Goal: Browse casually: Explore the website without a specific task or goal

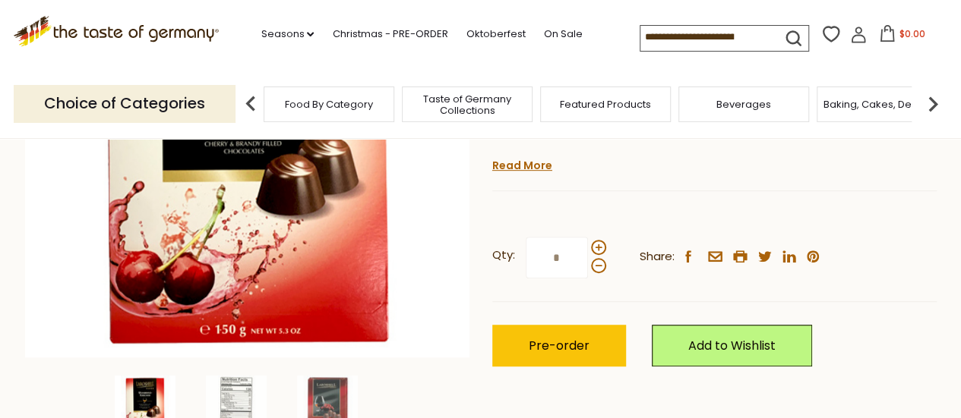
scroll to position [381, 0]
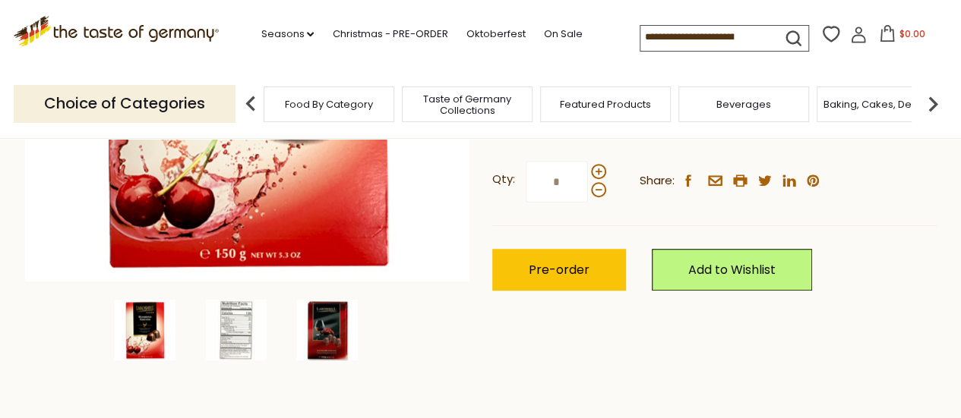
click at [324, 326] on img at bounding box center [327, 330] width 61 height 61
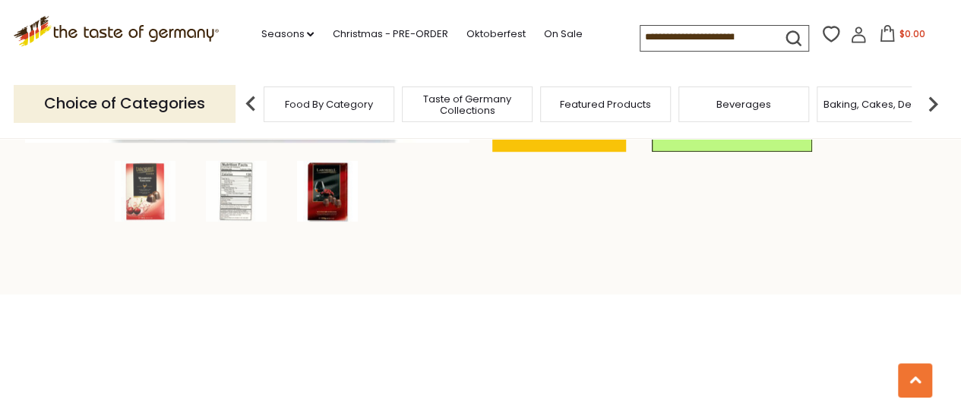
scroll to position [532, 0]
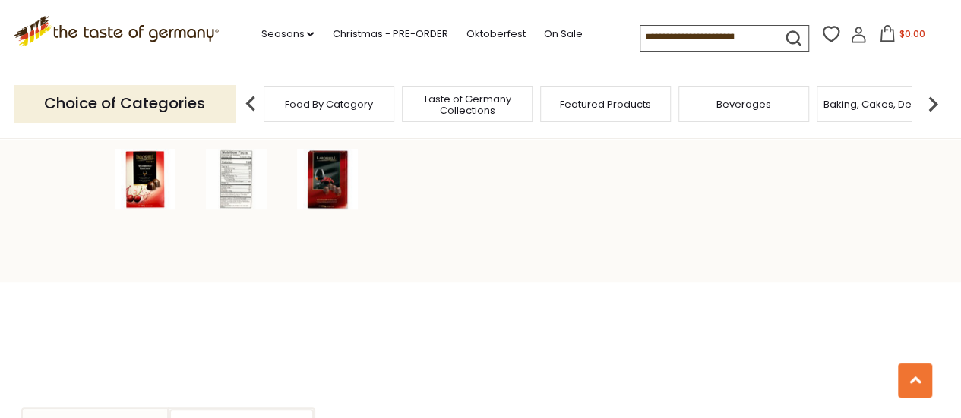
click at [143, 182] on img at bounding box center [145, 179] width 61 height 61
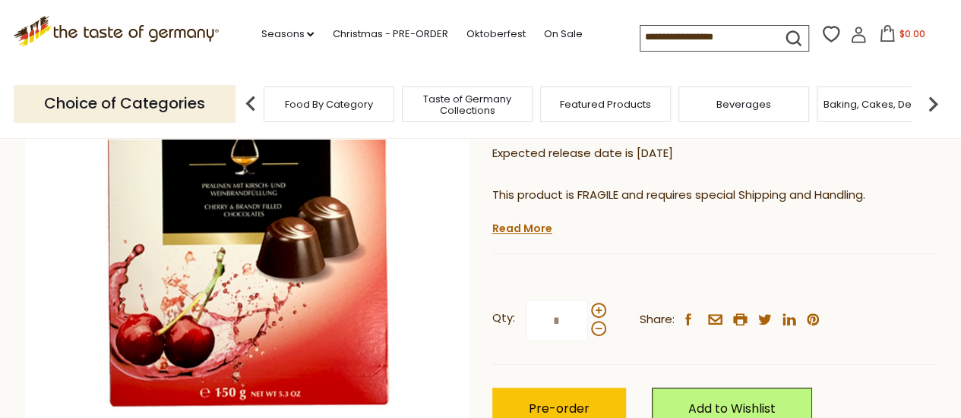
scroll to position [228, 0]
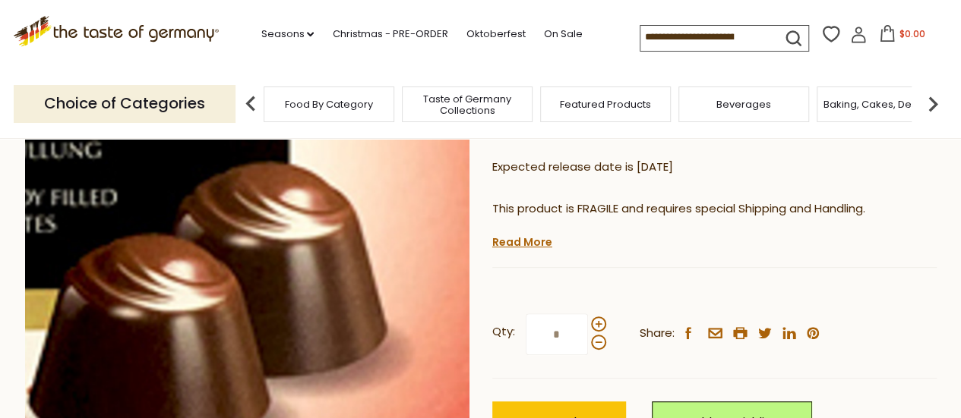
click at [346, 229] on img at bounding box center [247, 212] width 444 height 444
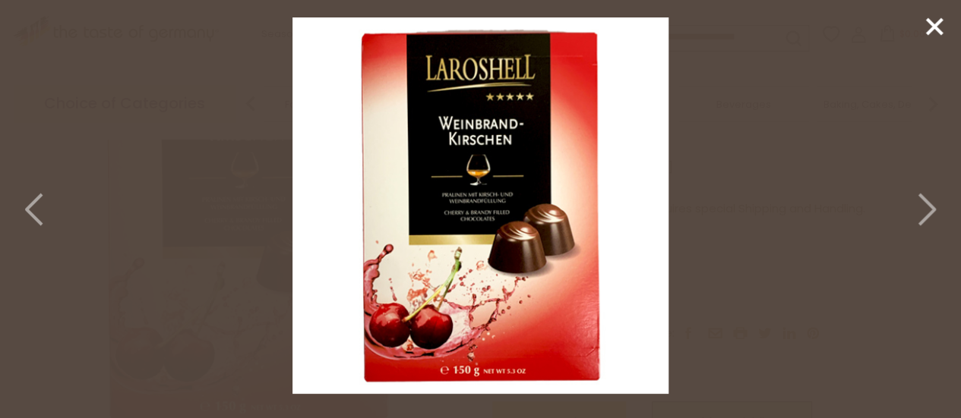
click at [927, 204] on polyline at bounding box center [926, 209] width 15 height 30
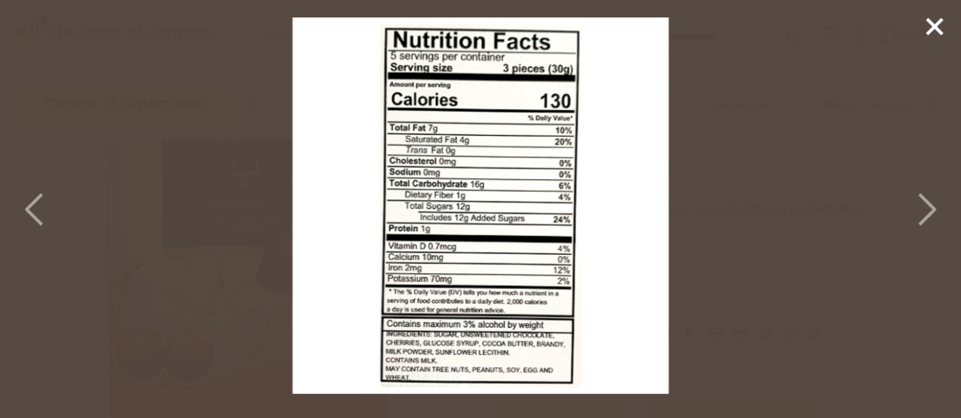
click at [927, 204] on polyline at bounding box center [926, 209] width 15 height 30
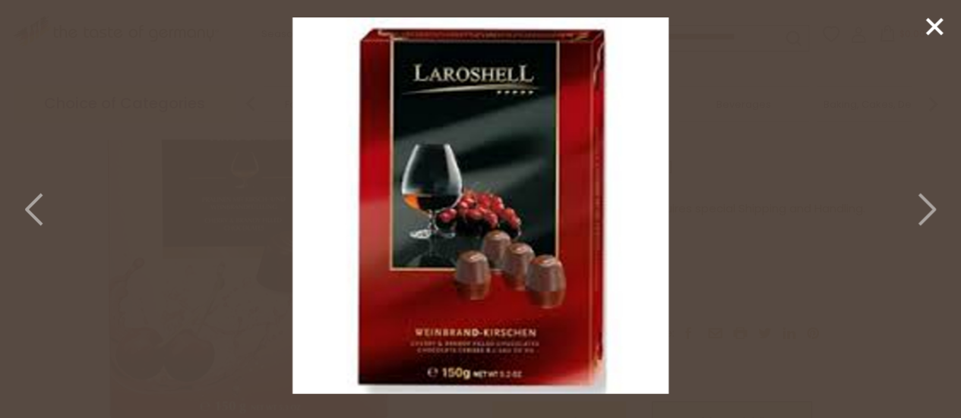
click at [927, 204] on polyline at bounding box center [926, 209] width 15 height 30
click at [937, 21] on icon at bounding box center [934, 26] width 23 height 23
